Goal: Task Accomplishment & Management: Manage account settings

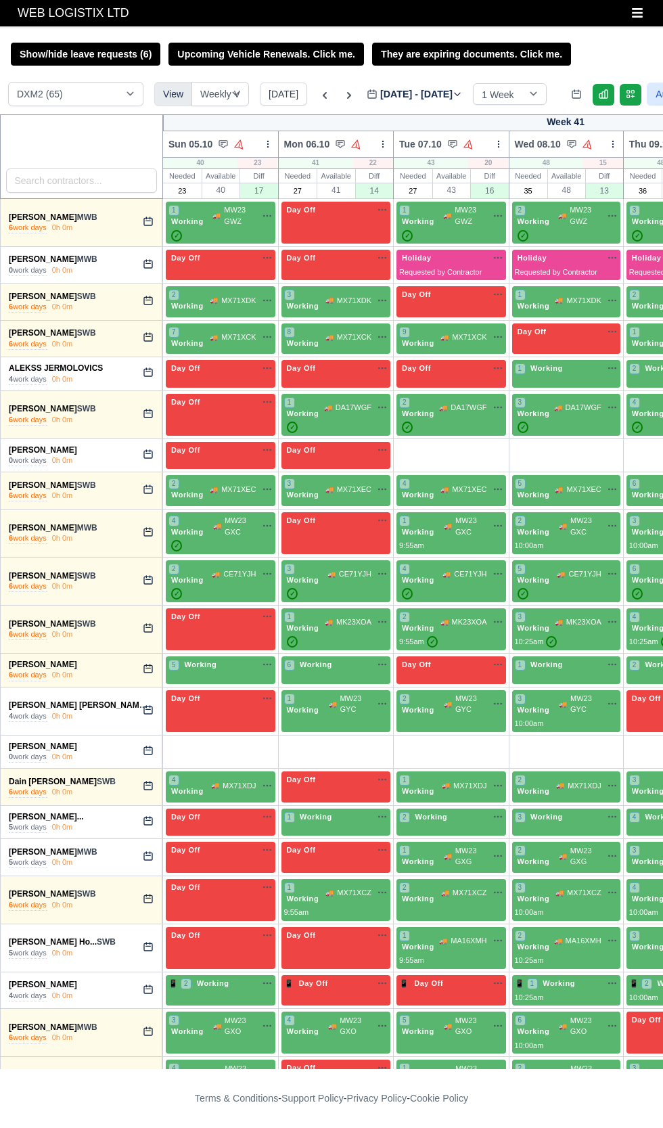
select select "1"
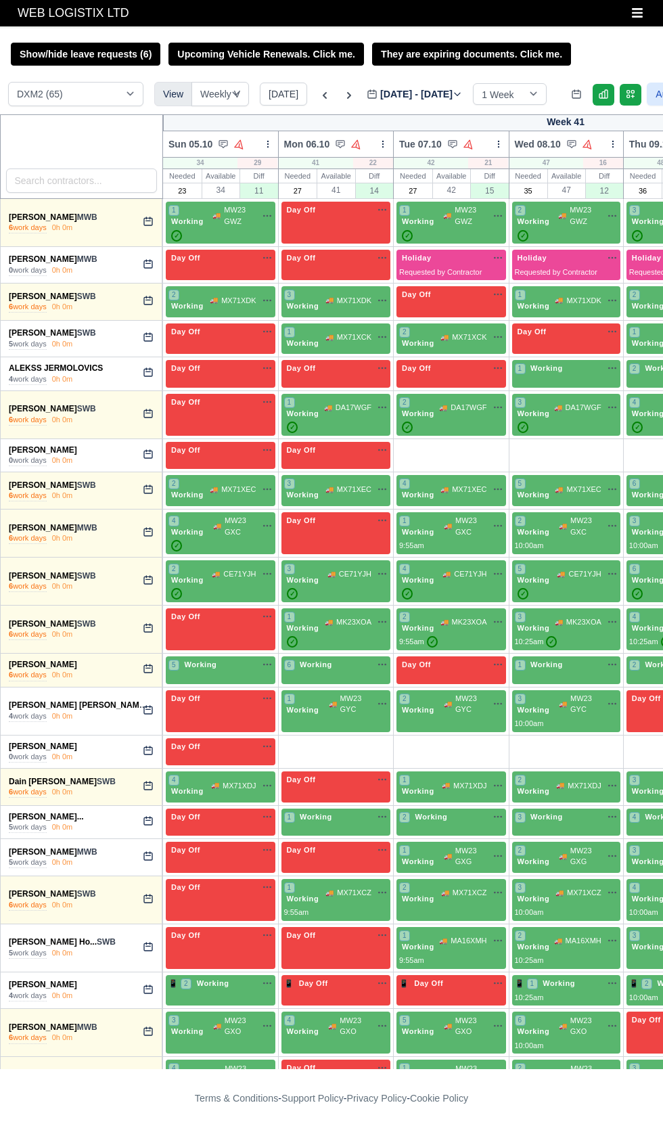
select select "1"
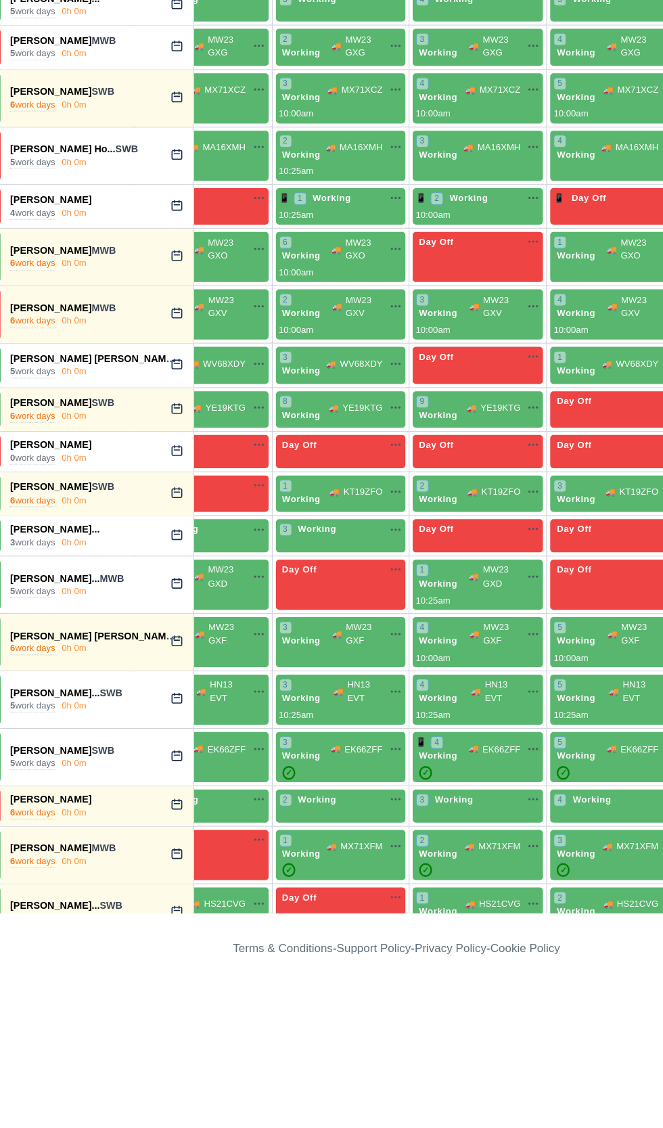
scroll to position [514, 282]
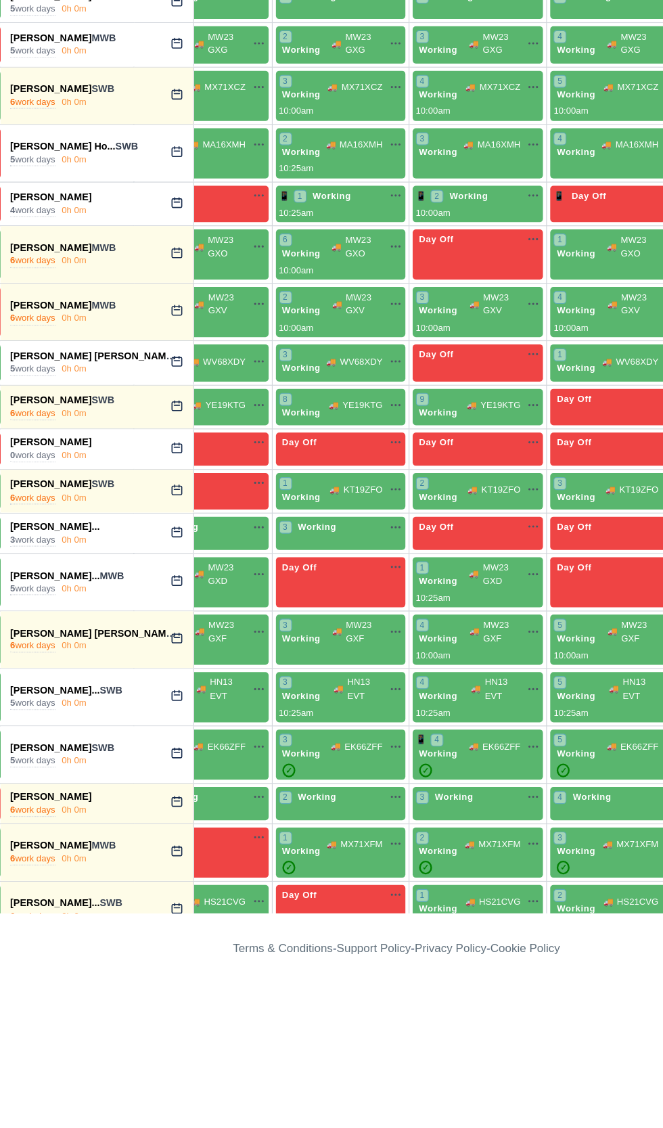
click at [30, 682] on div "0 work days" at bounding box center [28, 687] width 38 height 11
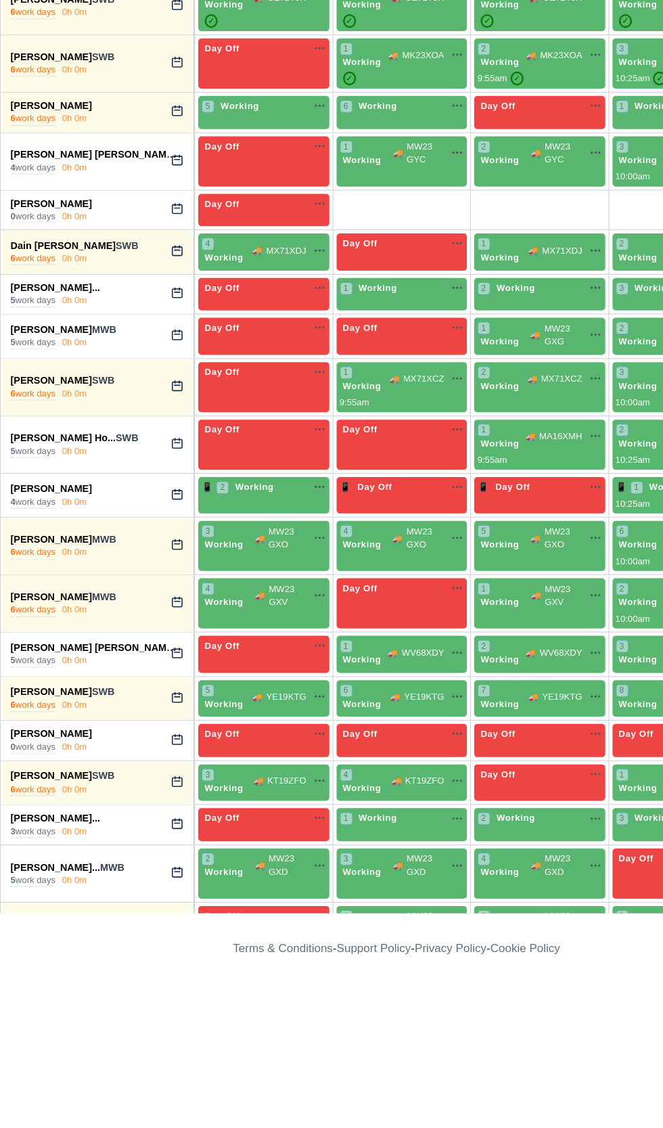
scroll to position [271, 0]
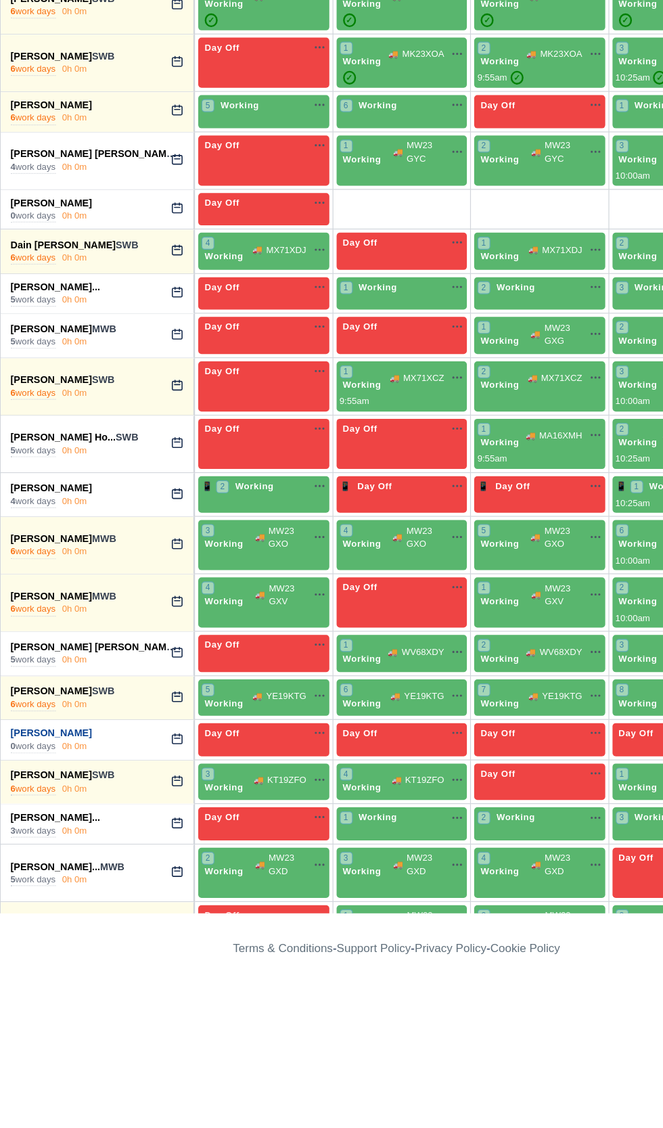
click at [30, 914] on link "Ionut Albulescu" at bounding box center [43, 918] width 68 height 9
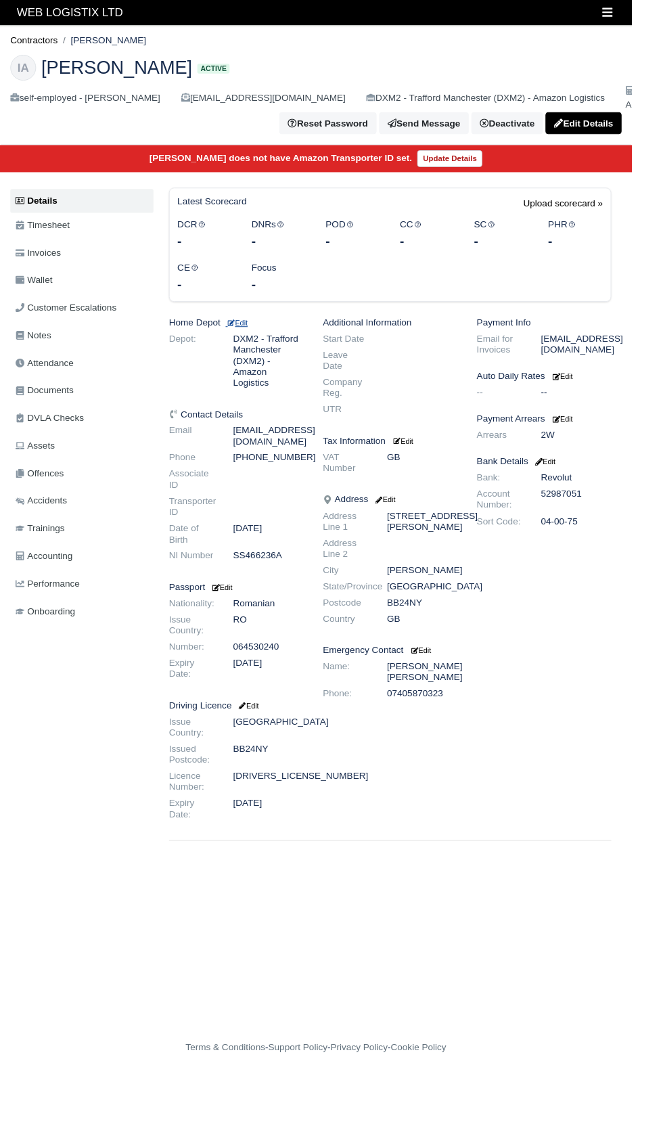
click at [242, 338] on icon at bounding box center [242, 338] width 7 height 7
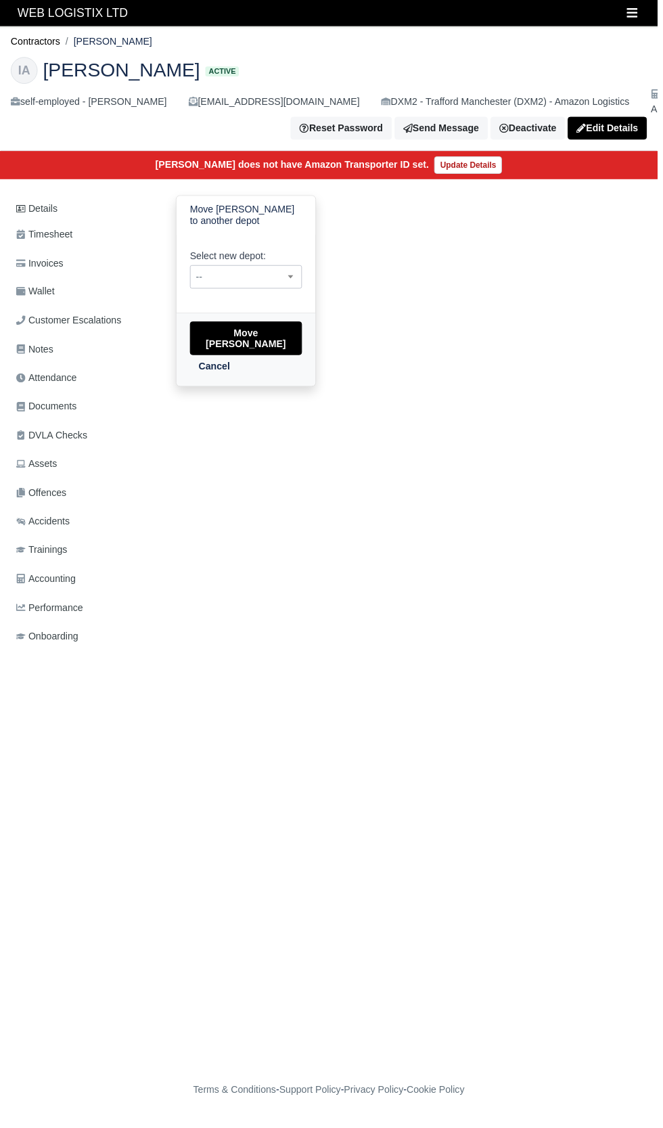
click at [220, 284] on span "--" at bounding box center [248, 279] width 112 height 17
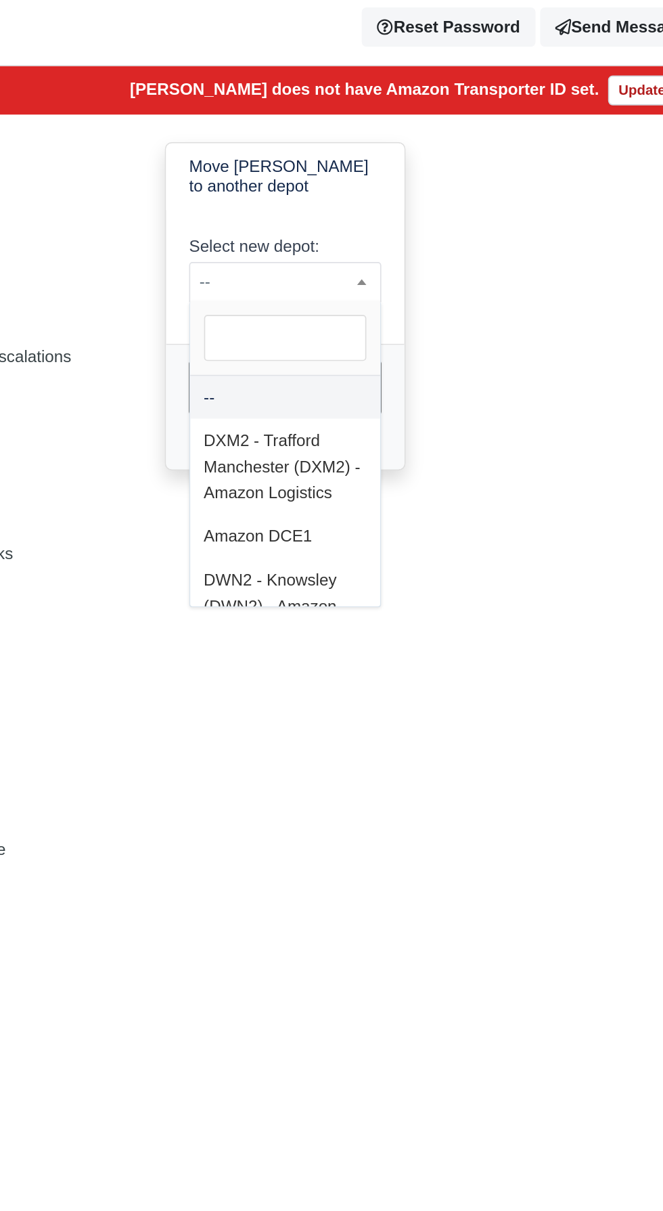
select select "3"
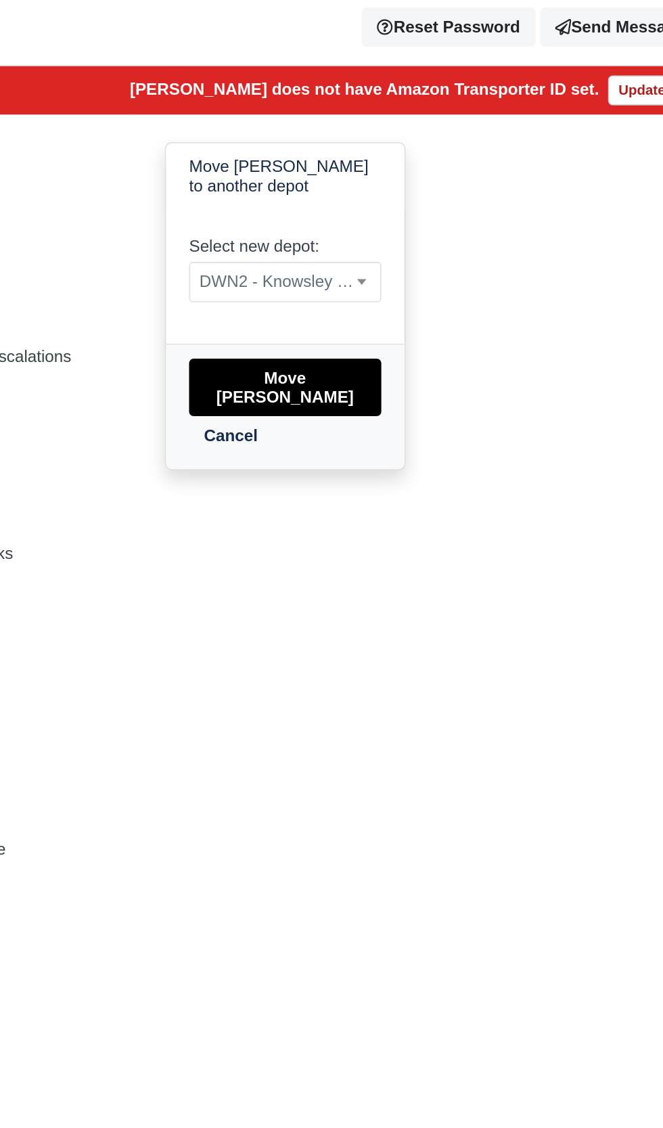
click at [209, 334] on button "Move Ionut Albulescu" at bounding box center [248, 341] width 113 height 34
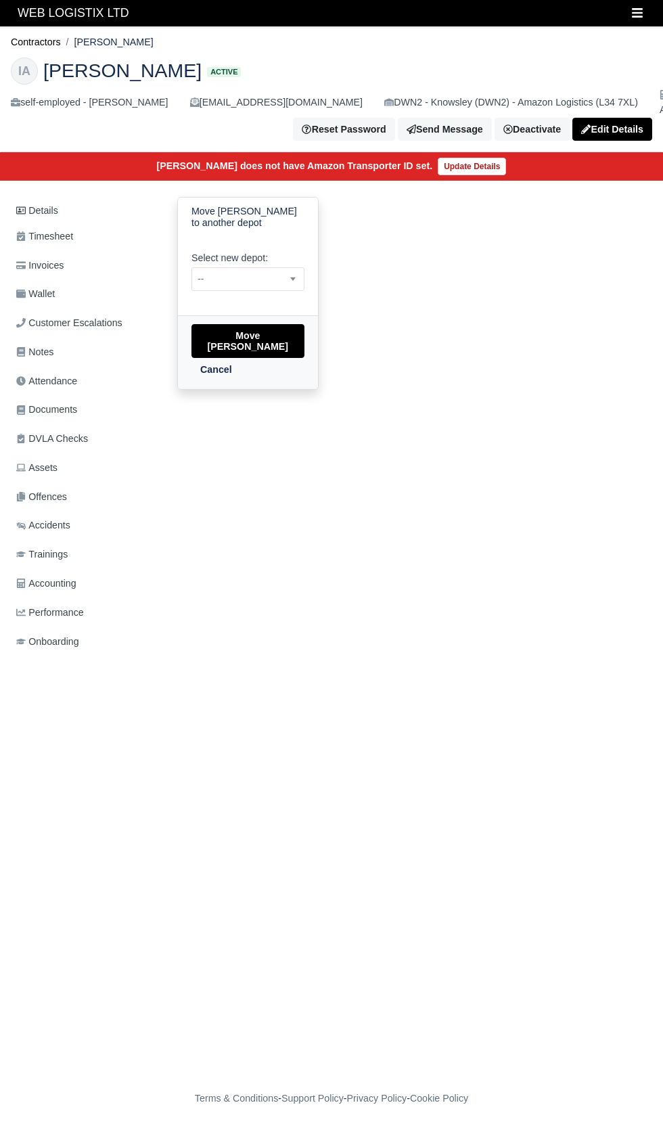
select select "3"
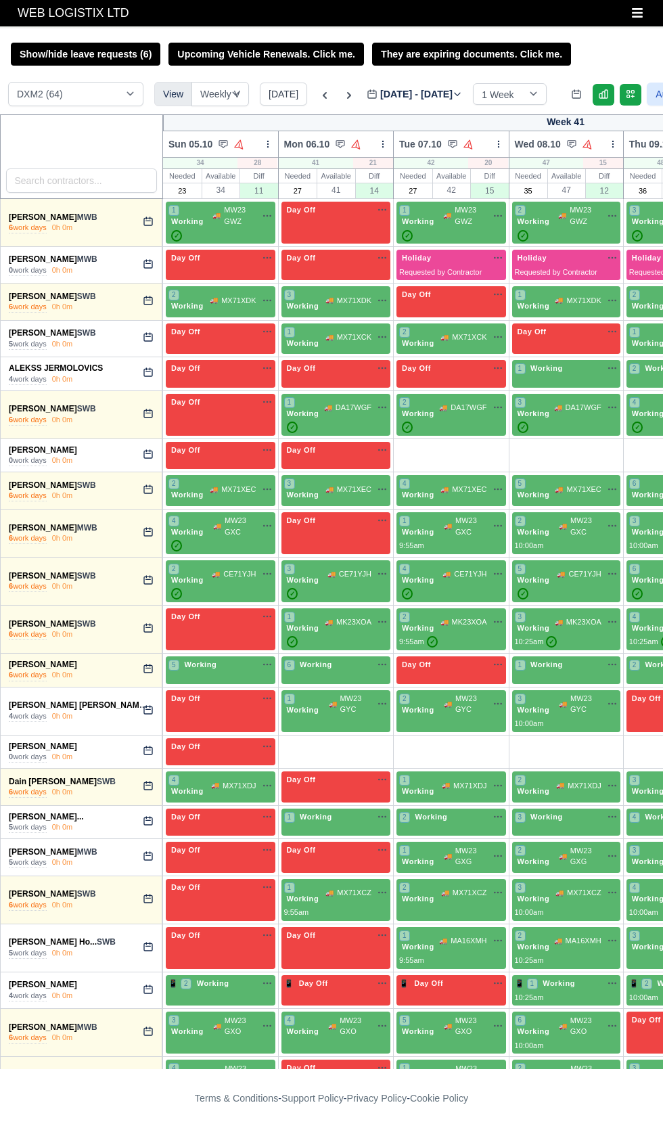
select select "1"
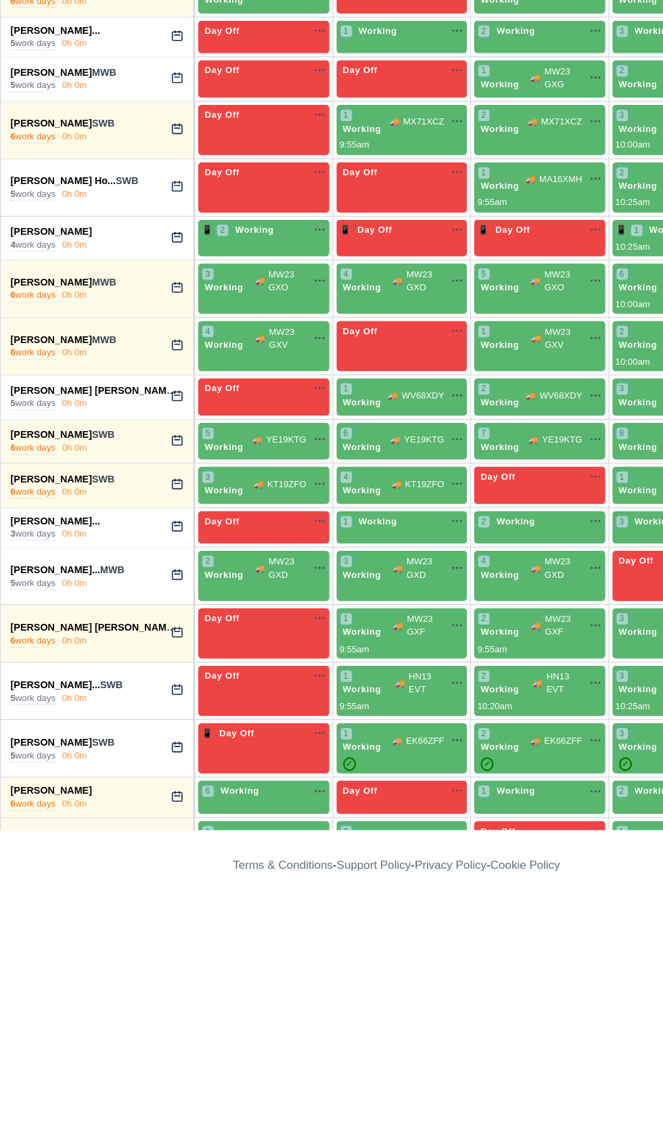
scroll to position [400, 0]
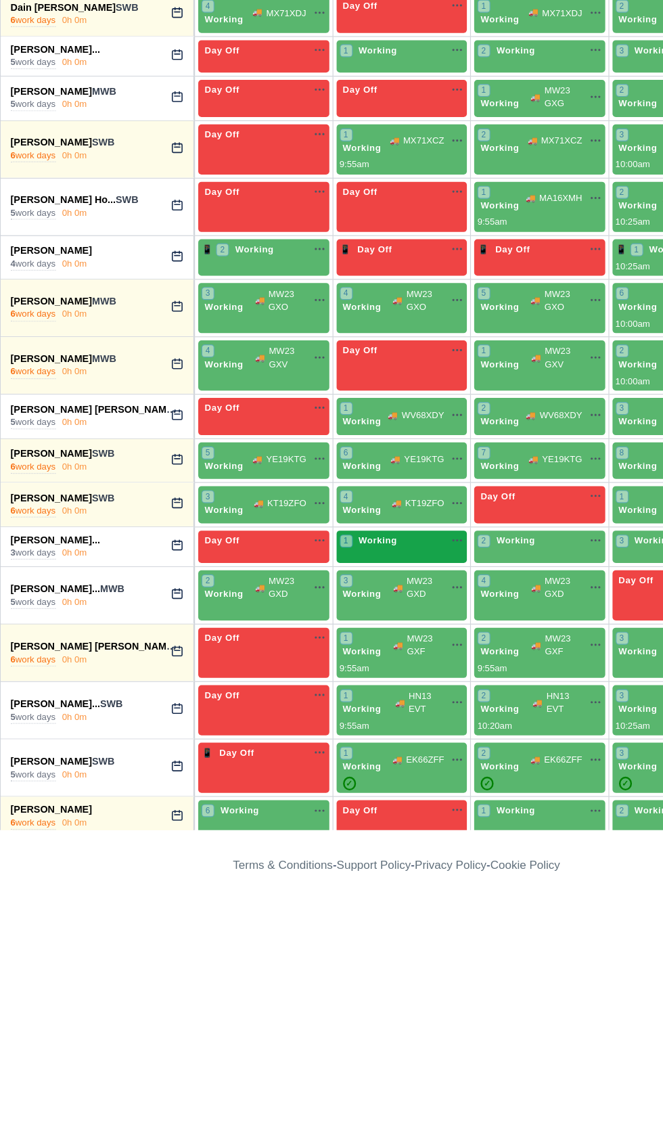
click at [346, 831] on div "1 Working" at bounding box center [337, 833] width 110 height 28
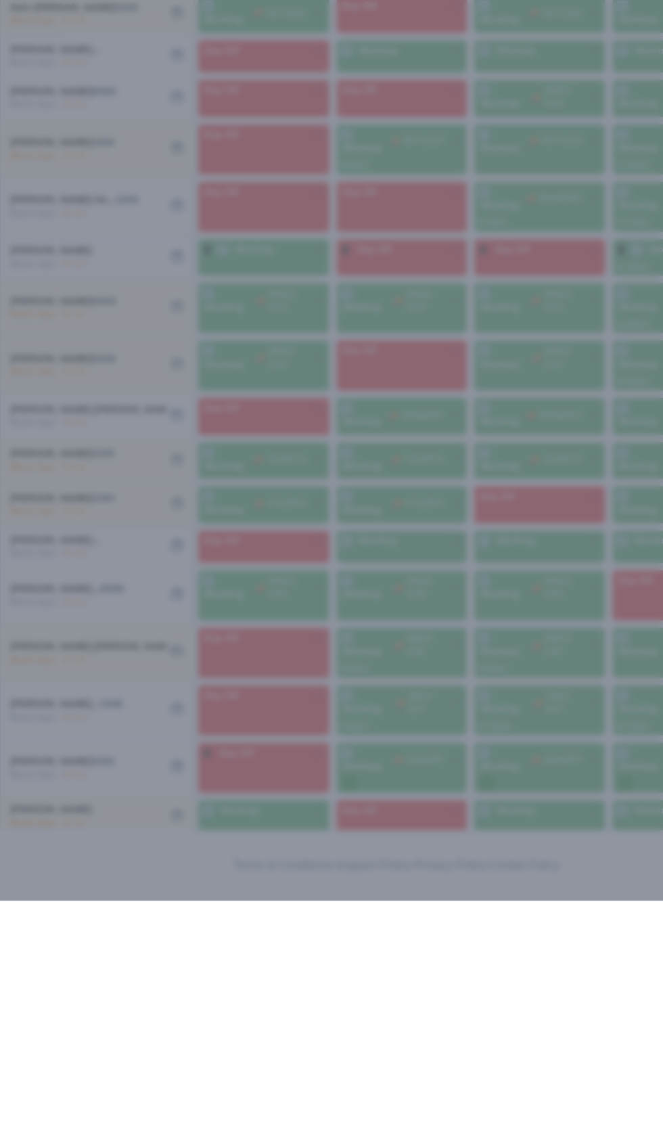
select select "Unasigned"
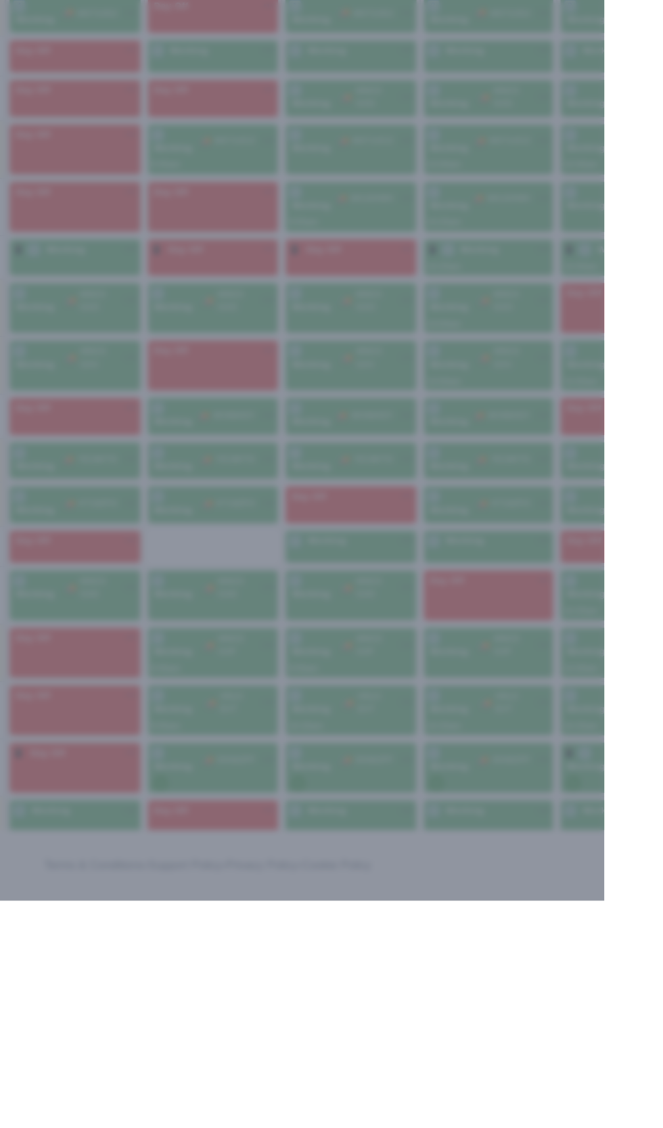
click at [452, 990] on div at bounding box center [331, 564] width 663 height 1128
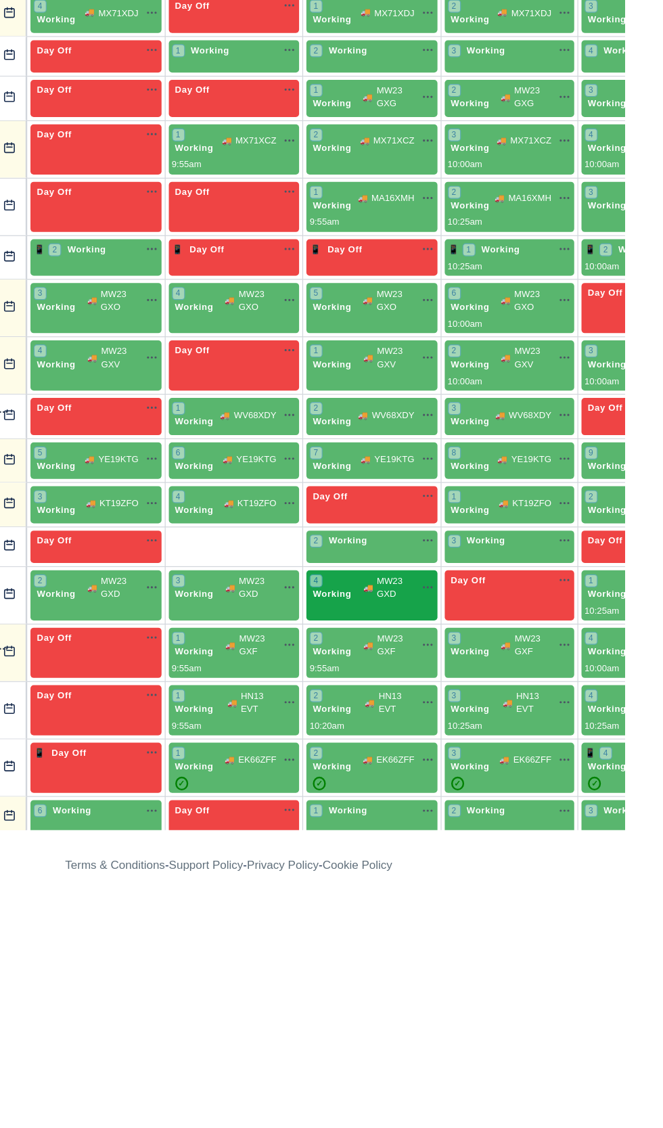
click at [469, 860] on span "MW23 GXD" at bounding box center [471, 867] width 31 height 22
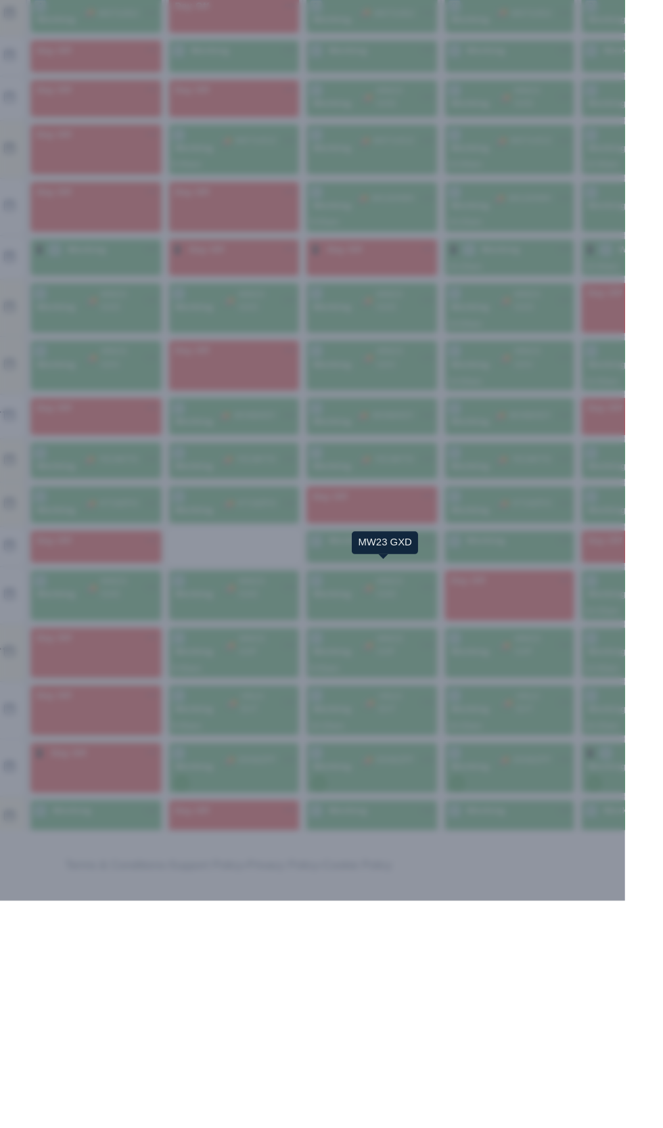
click at [517, 1109] on div at bounding box center [331, 564] width 663 height 1128
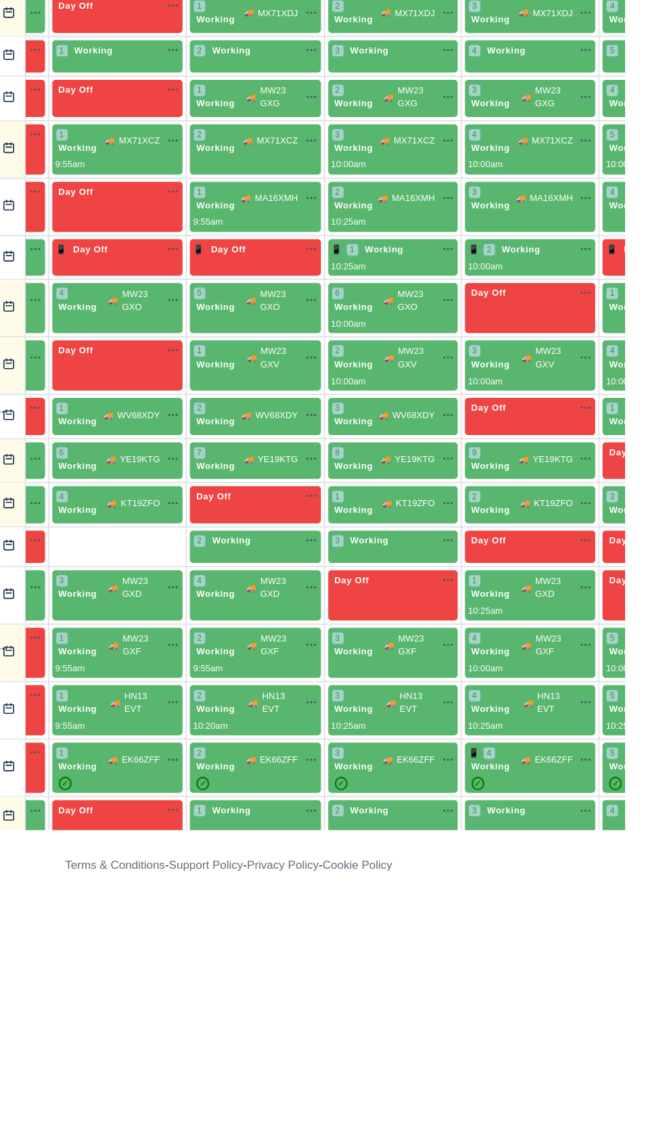
scroll to position [400, 122]
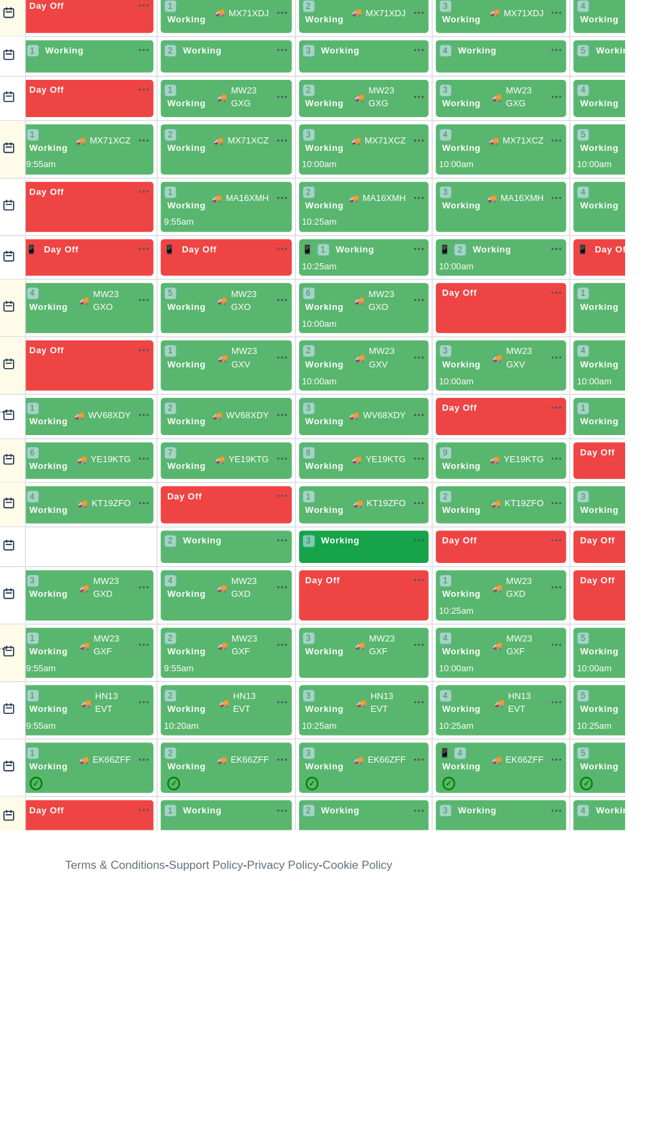
click at [464, 822] on div "3 Working" at bounding box center [444, 828] width 103 height 12
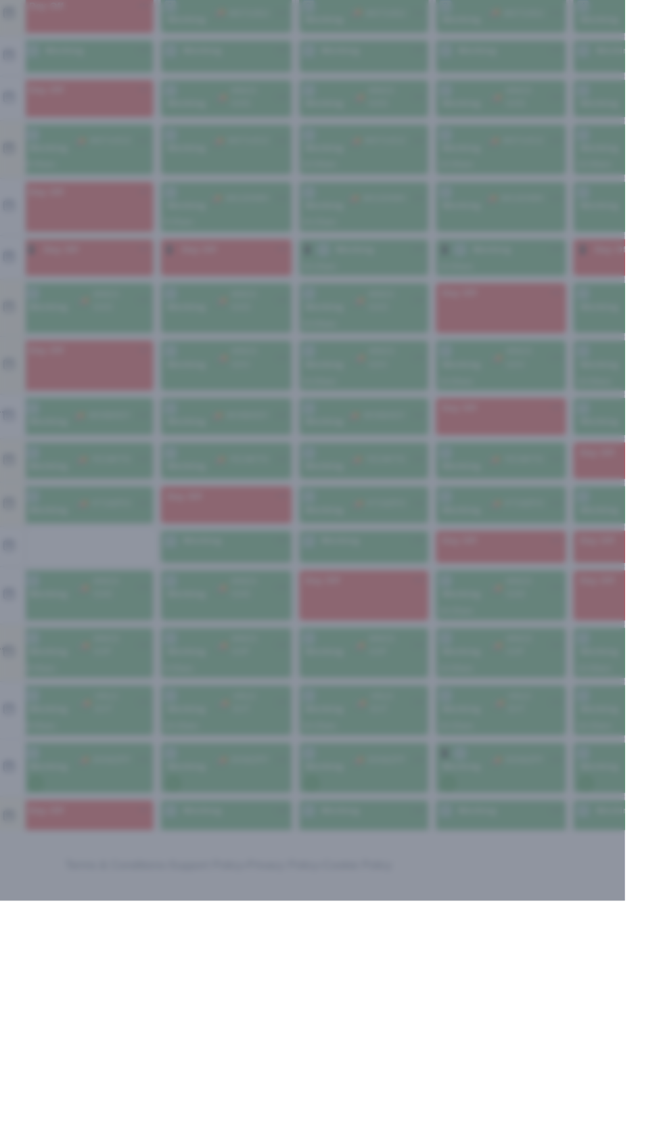
select select "Unasigned"
click at [236, 932] on div at bounding box center [331, 564] width 663 height 1128
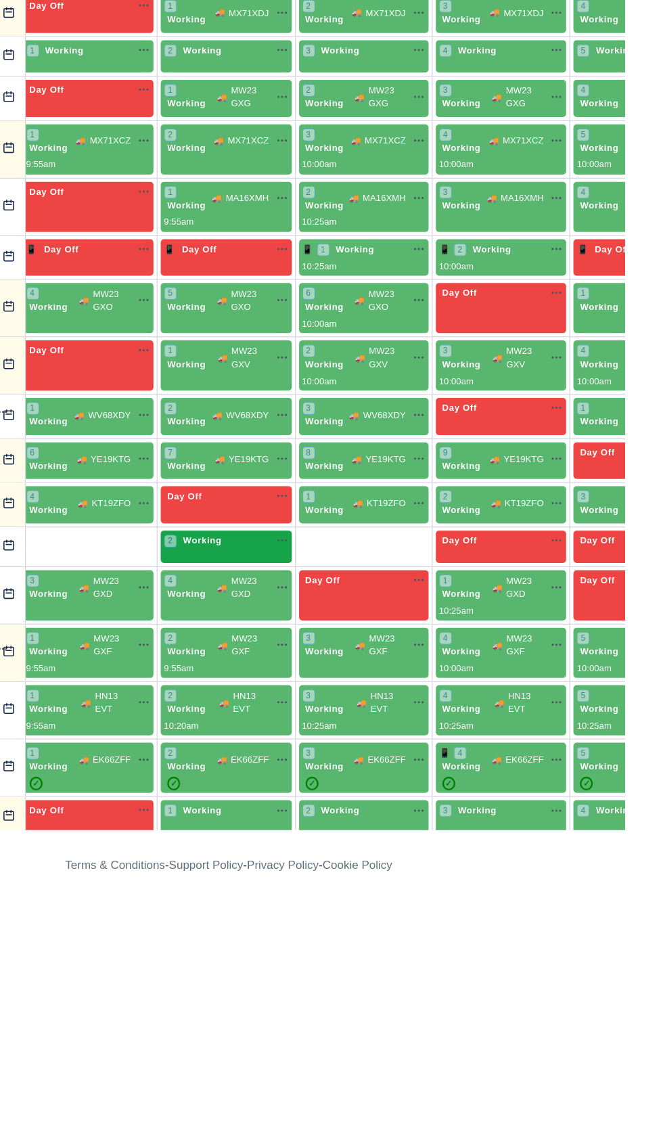
click at [332, 822] on div "2 Working" at bounding box center [330, 829] width 104 height 14
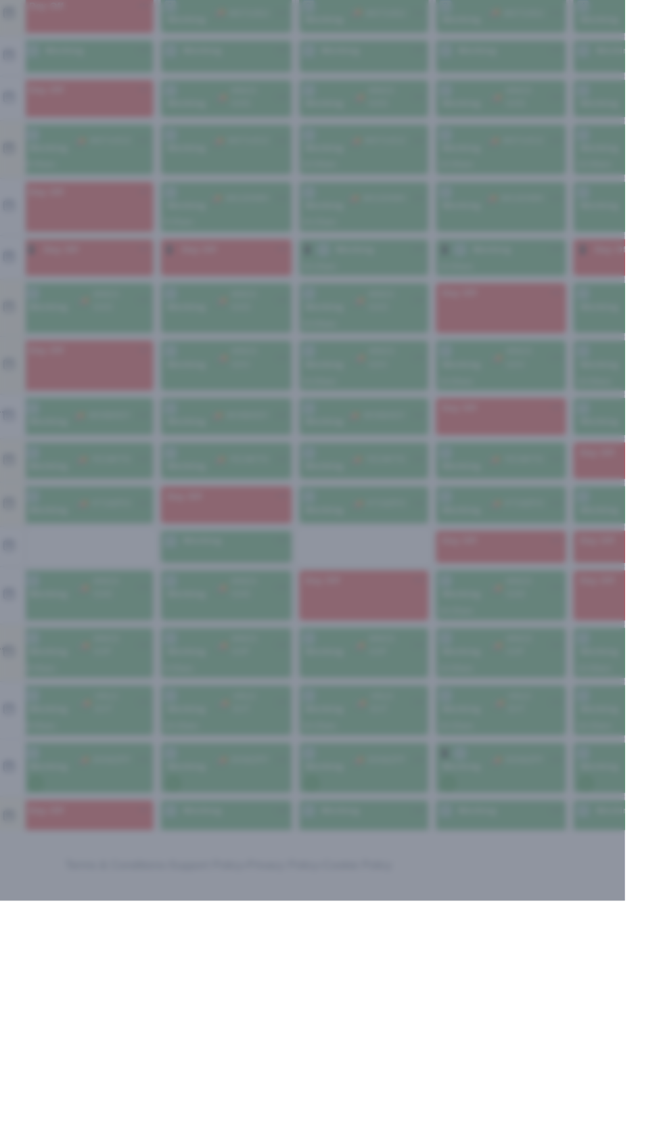
select select "Unasigned"
click at [279, 1021] on div at bounding box center [331, 564] width 663 height 1128
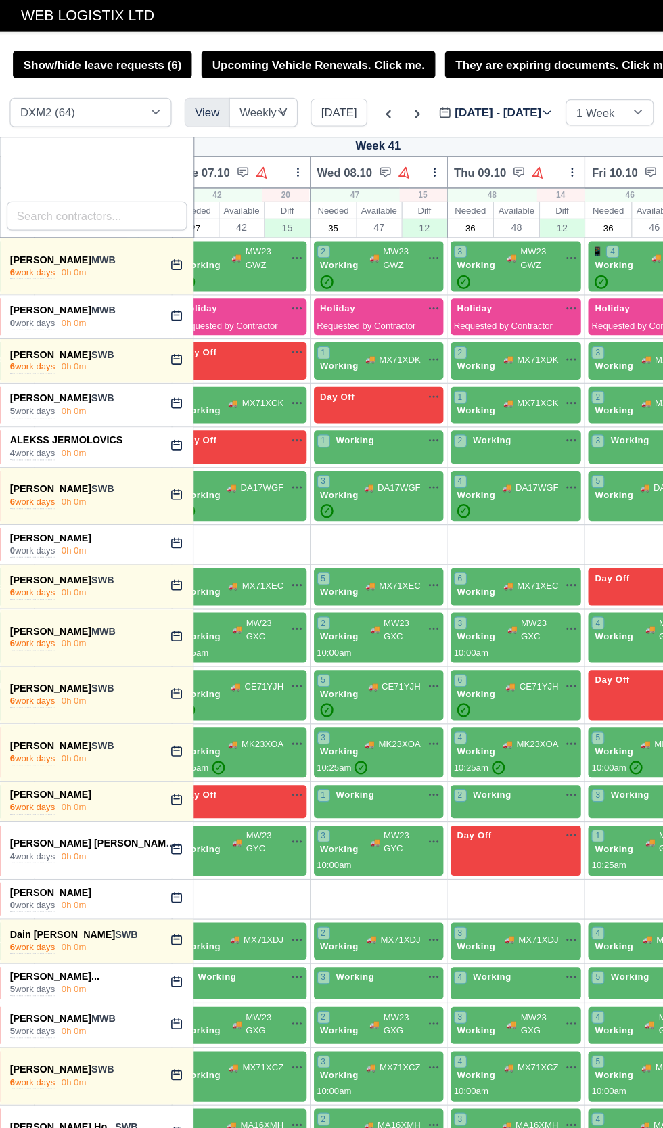
scroll to position [0, 282]
